Goal: Use online tool/utility: Utilize a website feature to perform a specific function

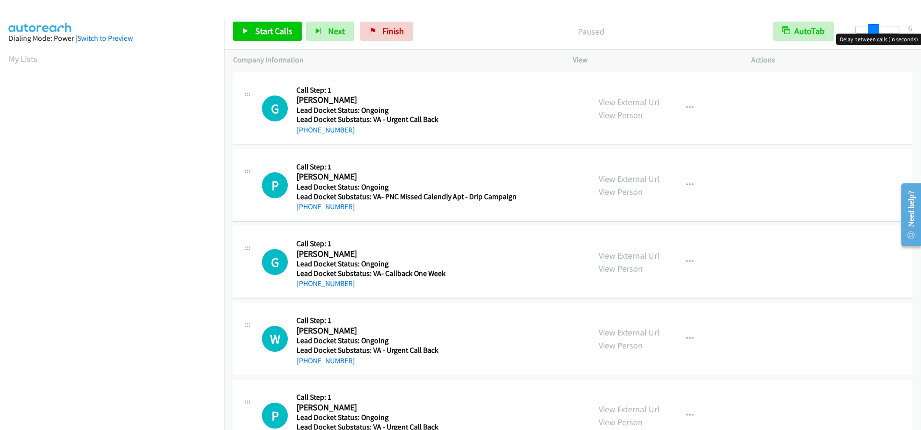
drag, startPoint x: 853, startPoint y: 29, endPoint x: 870, endPoint y: 31, distance: 16.5
click at [870, 31] on span at bounding box center [874, 30] width 12 height 12
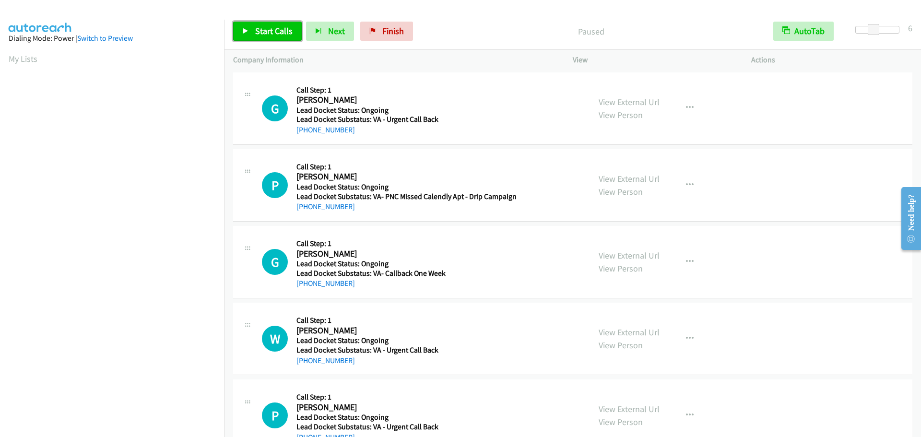
click at [270, 30] on span "Start Calls" at bounding box center [273, 30] width 37 height 11
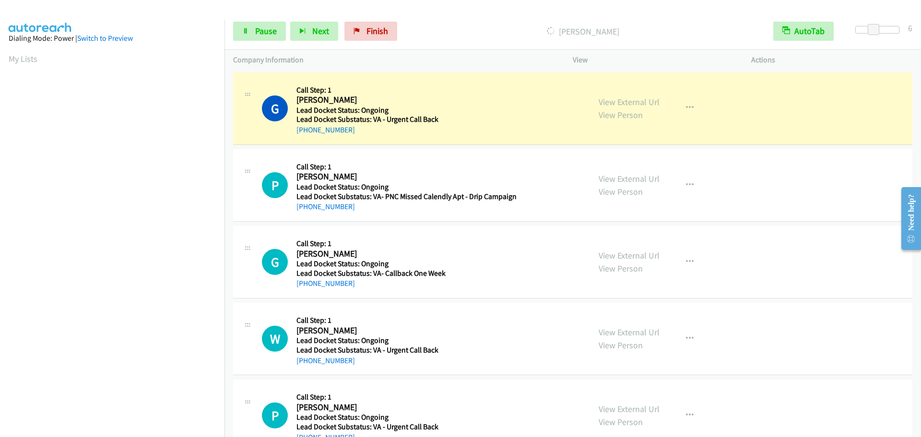
scroll to position [101, 0]
click at [270, 34] on span "Pause" at bounding box center [266, 30] width 22 height 11
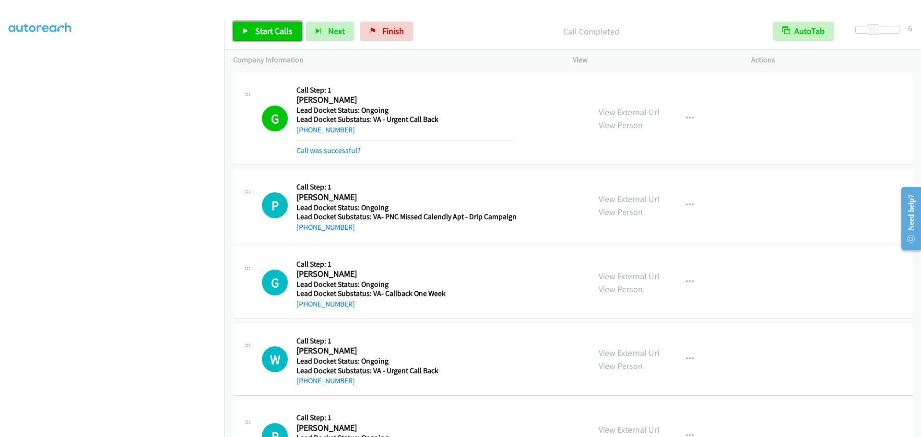
click at [276, 31] on span "Start Calls" at bounding box center [273, 30] width 37 height 11
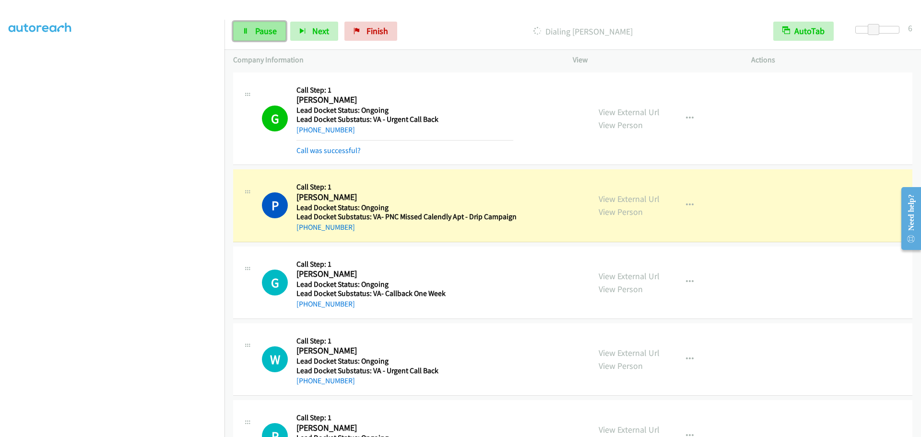
click at [271, 30] on span "Pause" at bounding box center [266, 30] width 22 height 11
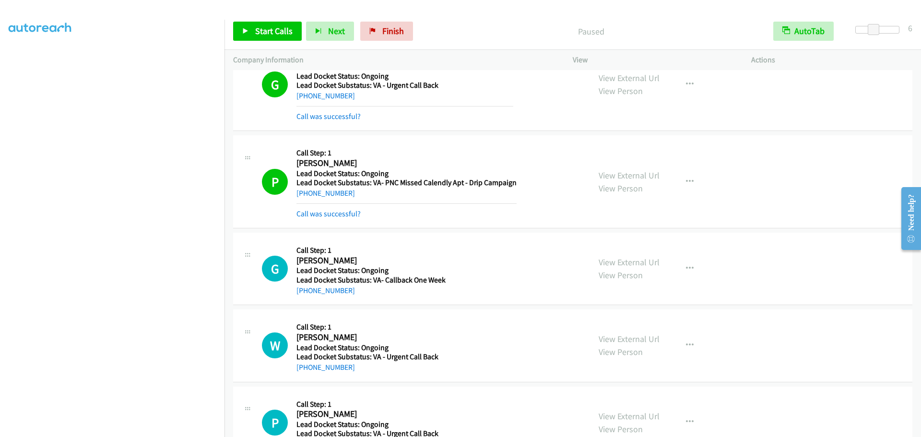
scroll to position [70, 0]
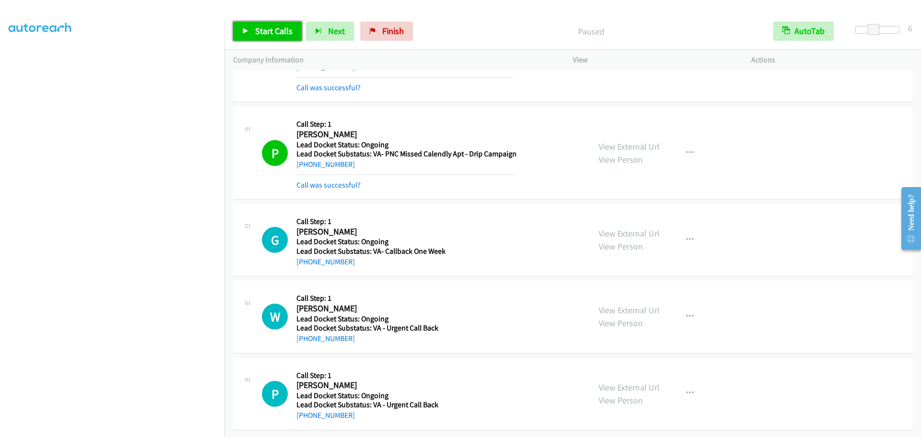
click at [279, 31] on span "Start Calls" at bounding box center [273, 30] width 37 height 11
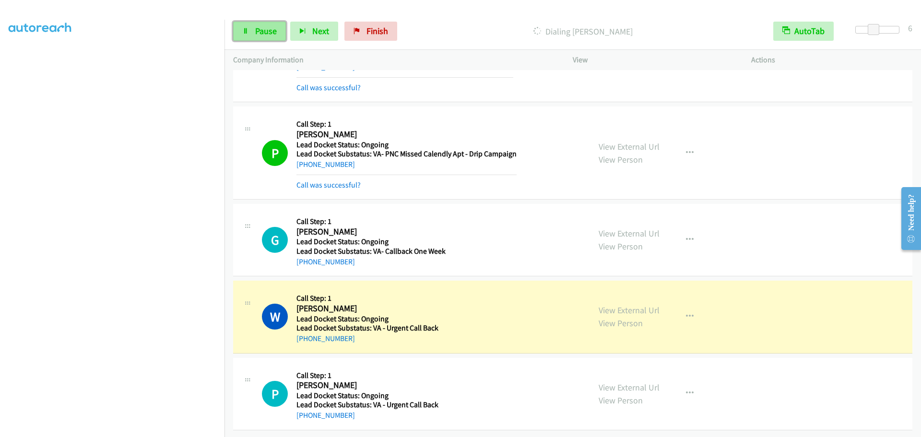
click at [265, 26] on span "Pause" at bounding box center [266, 30] width 22 height 11
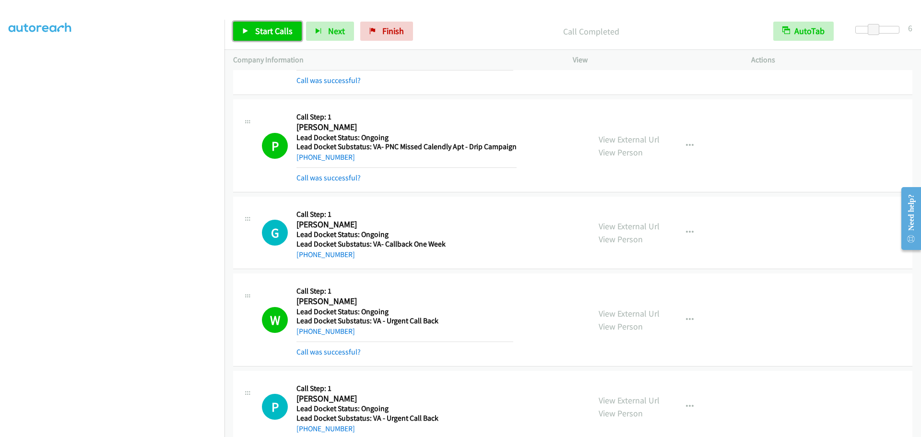
click at [277, 35] on span "Start Calls" at bounding box center [273, 30] width 37 height 11
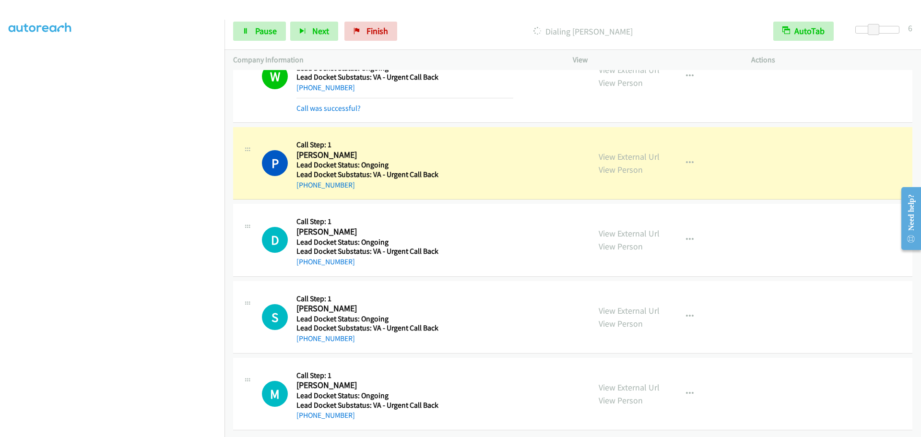
scroll to position [101, 0]
click at [262, 35] on span "Pause" at bounding box center [266, 30] width 22 height 11
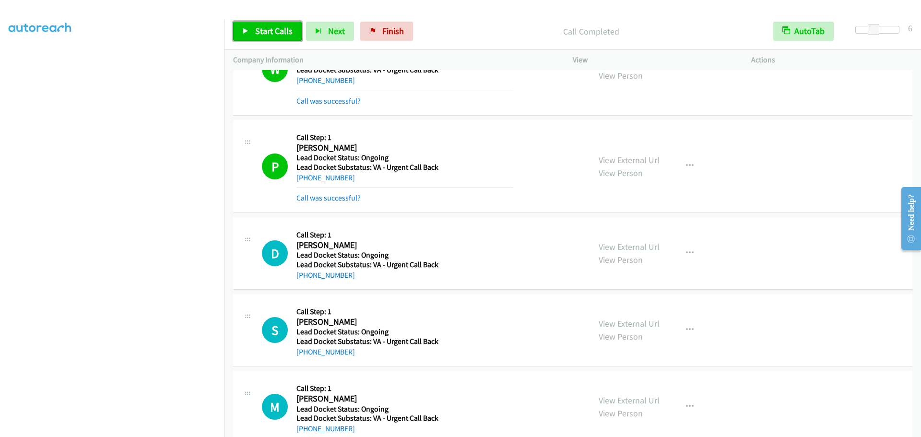
click at [254, 27] on link "Start Calls" at bounding box center [267, 31] width 69 height 19
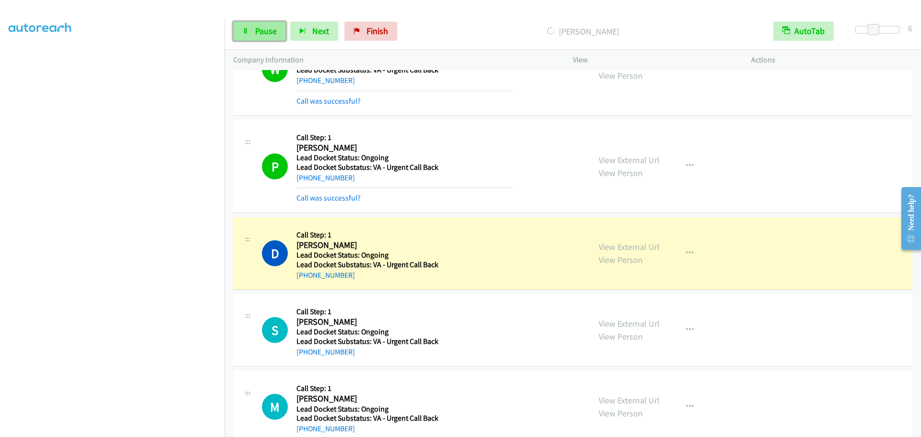
click at [263, 29] on span "Pause" at bounding box center [266, 30] width 22 height 11
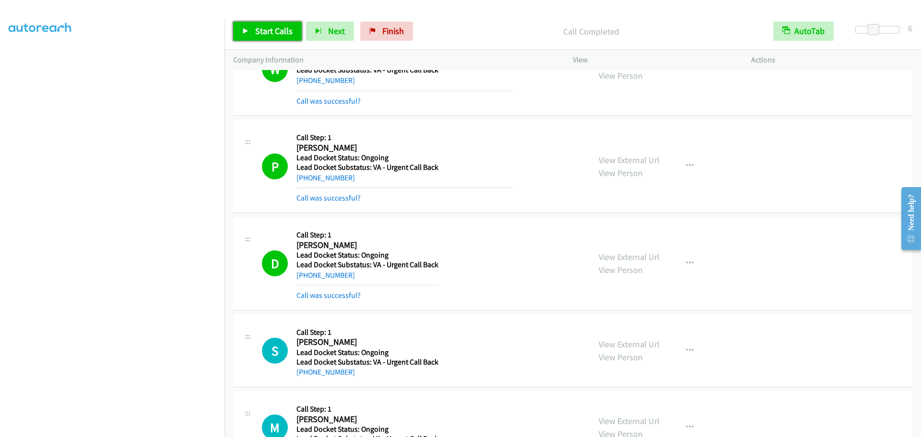
click at [270, 32] on span "Start Calls" at bounding box center [273, 30] width 37 height 11
click at [261, 34] on span "Pause" at bounding box center [266, 30] width 22 height 11
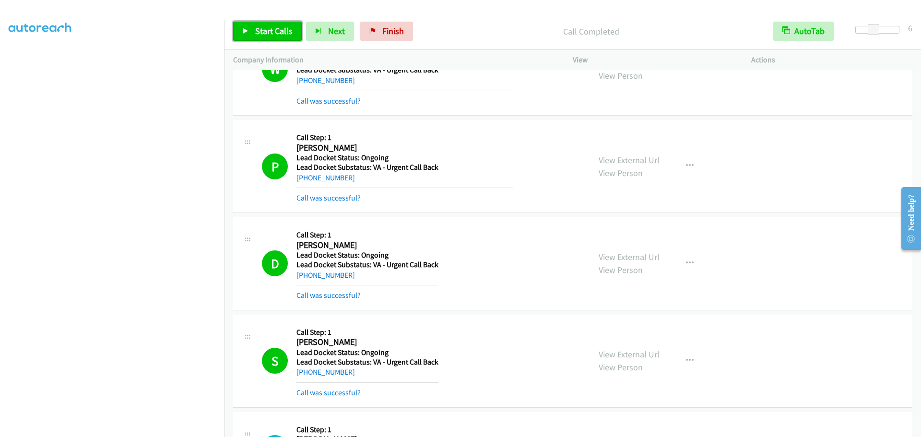
drag, startPoint x: 280, startPoint y: 26, endPoint x: 284, endPoint y: 24, distance: 4.9
click at [280, 26] on span "Start Calls" at bounding box center [273, 30] width 37 height 11
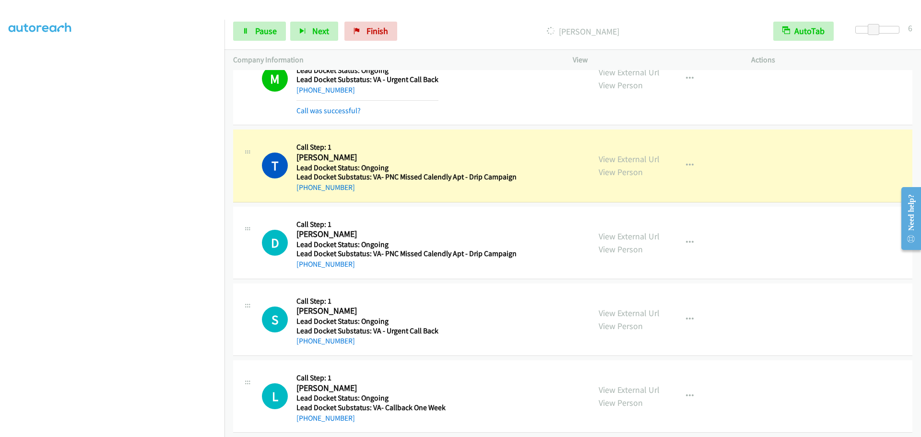
scroll to position [711, 0]
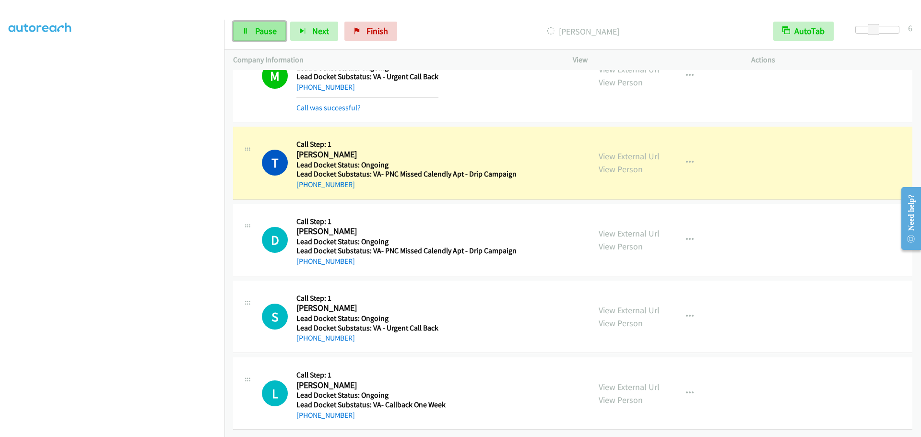
click at [266, 36] on span "Pause" at bounding box center [266, 30] width 22 height 11
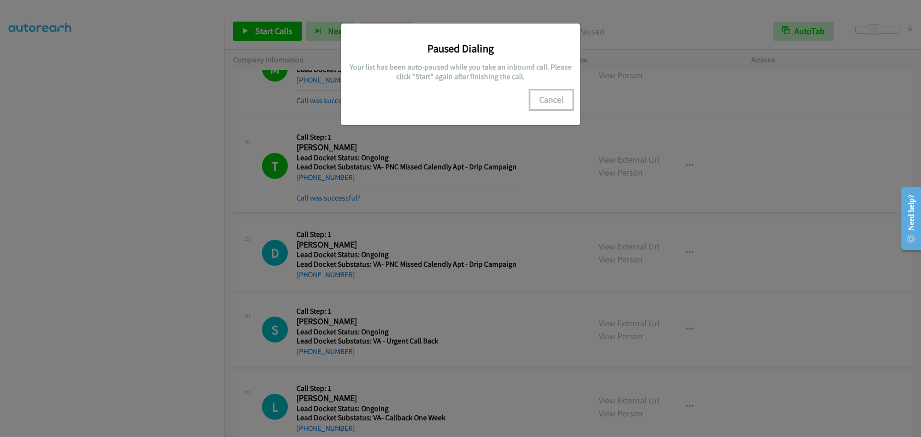
click at [550, 95] on button "Cancel" at bounding box center [551, 99] width 43 height 19
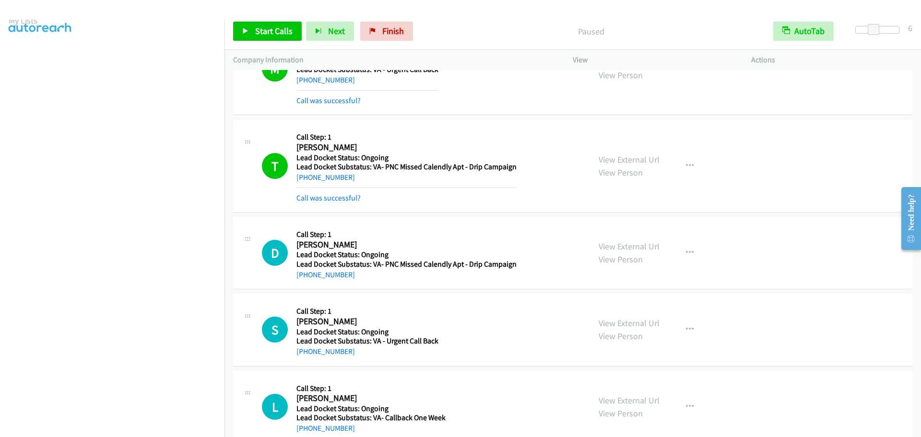
scroll to position [0, 0]
click at [20, 59] on link "My Lists" at bounding box center [23, 58] width 29 height 11
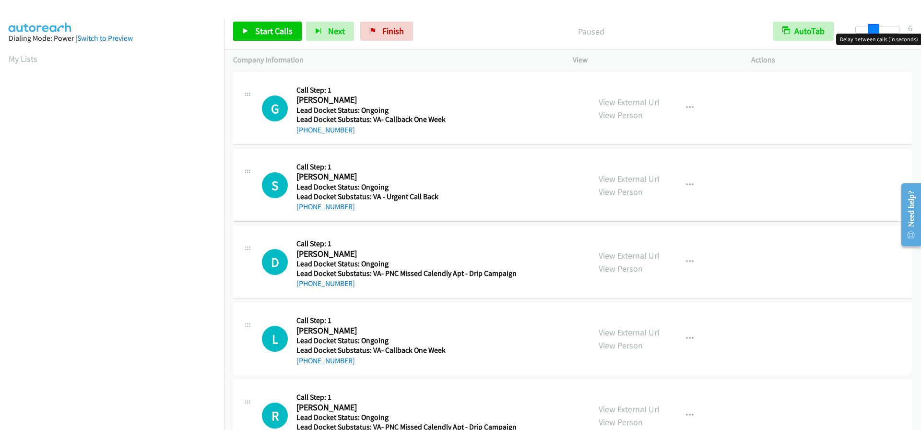
drag, startPoint x: 857, startPoint y: 28, endPoint x: 874, endPoint y: 28, distance: 16.8
click at [874, 28] on span at bounding box center [874, 30] width 12 height 12
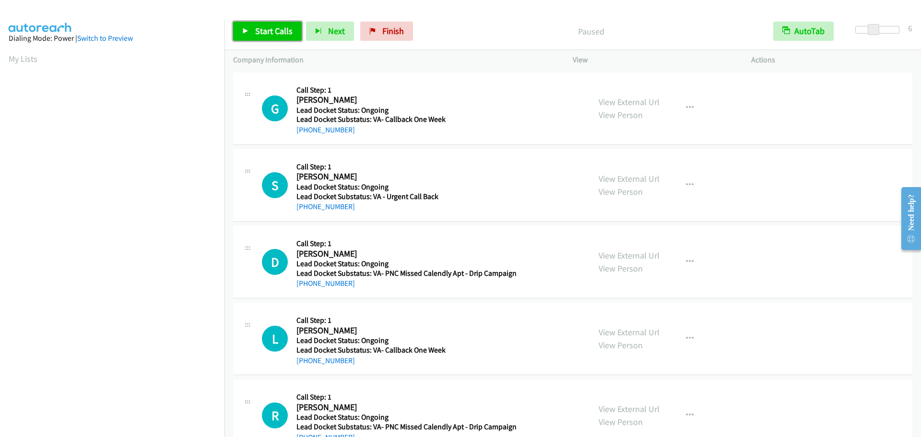
click at [278, 33] on span "Start Calls" at bounding box center [273, 30] width 37 height 11
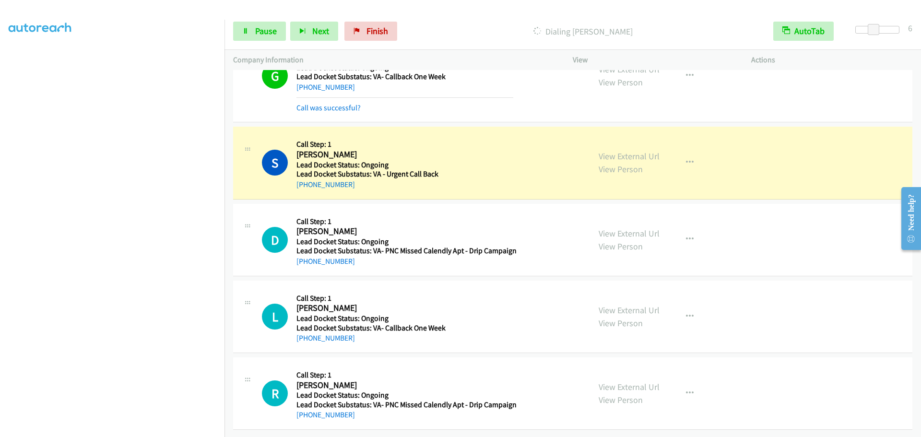
scroll to position [50, 0]
click at [266, 32] on span "Pause" at bounding box center [266, 30] width 22 height 11
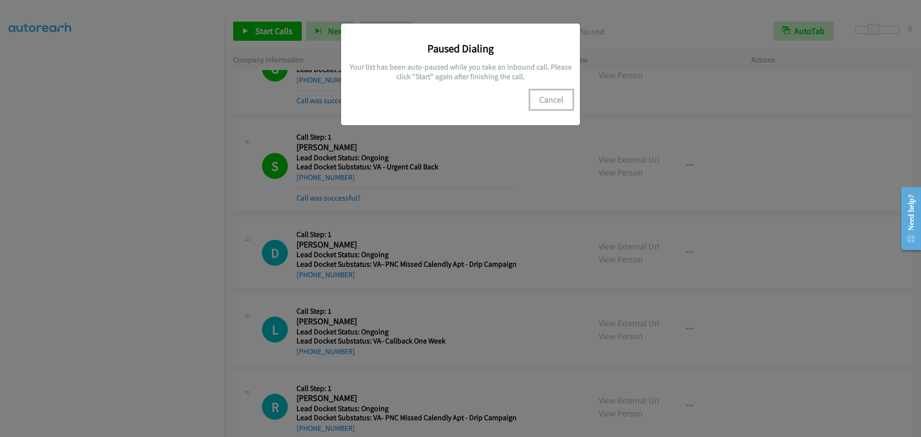
click at [546, 103] on button "Cancel" at bounding box center [551, 99] width 43 height 19
